Goal: Transaction & Acquisition: Book appointment/travel/reservation

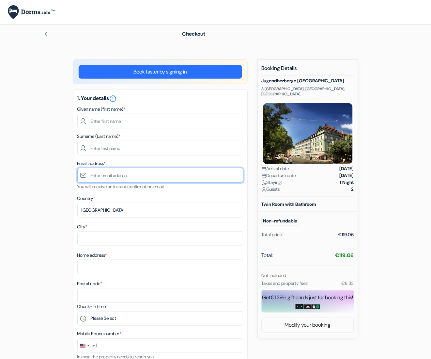
click at [122, 174] on input "text" at bounding box center [160, 175] width 166 height 15
click at [25, 150] on form "Checkout add_box Jugendherberge München City 8 Winthirplatz, Munich, Germany" at bounding box center [215, 323] width 431 height 597
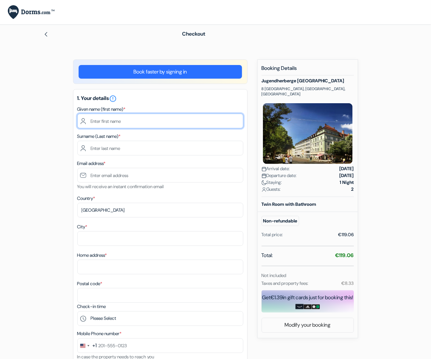
click at [149, 125] on input "text" at bounding box center [160, 121] width 166 height 15
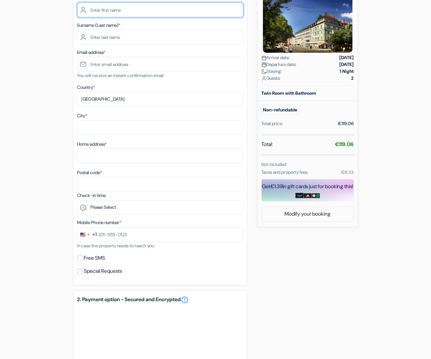
scroll to position [114, 0]
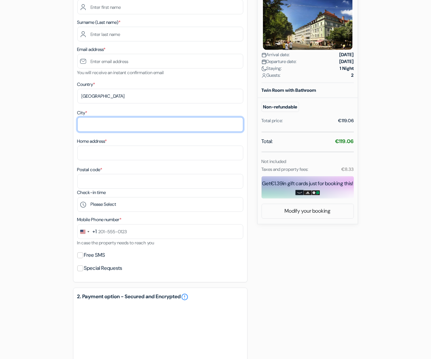
click at [105, 123] on input "City *" at bounding box center [160, 124] width 166 height 15
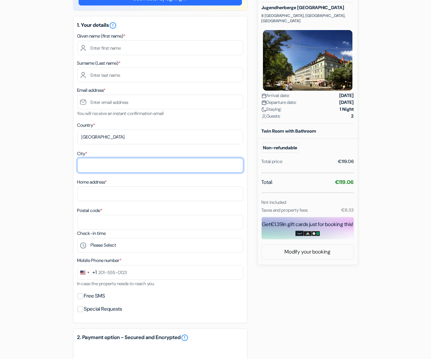
scroll to position [80, 0]
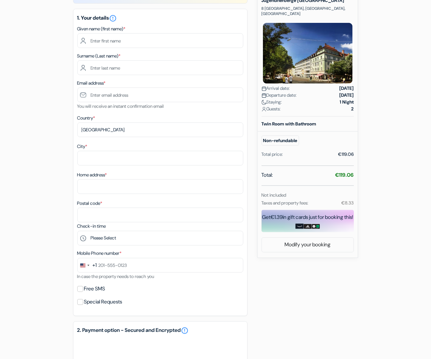
click at [315, 151] on div "Total price: €119.06" at bounding box center [308, 154] width 92 height 7
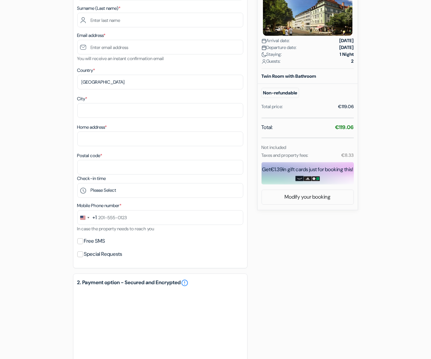
scroll to position [46, 0]
